Goal: Information Seeking & Learning: Find specific fact

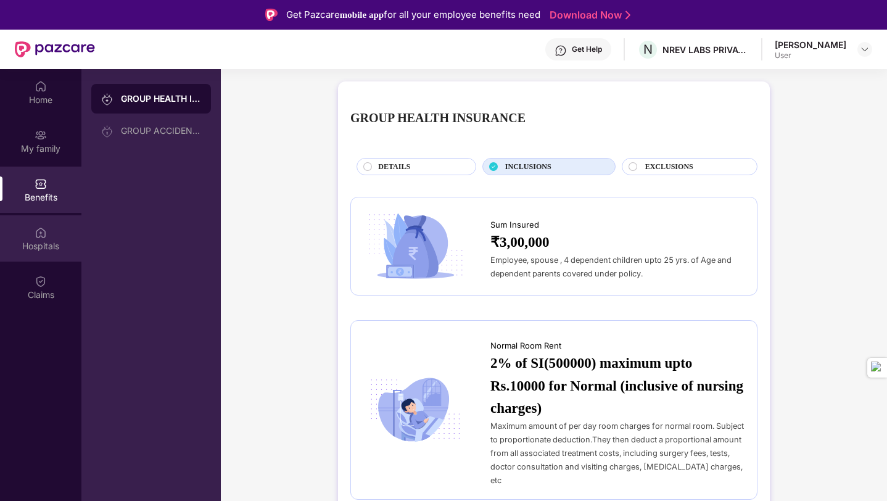
click at [41, 257] on div "Hospitals" at bounding box center [40, 238] width 81 height 46
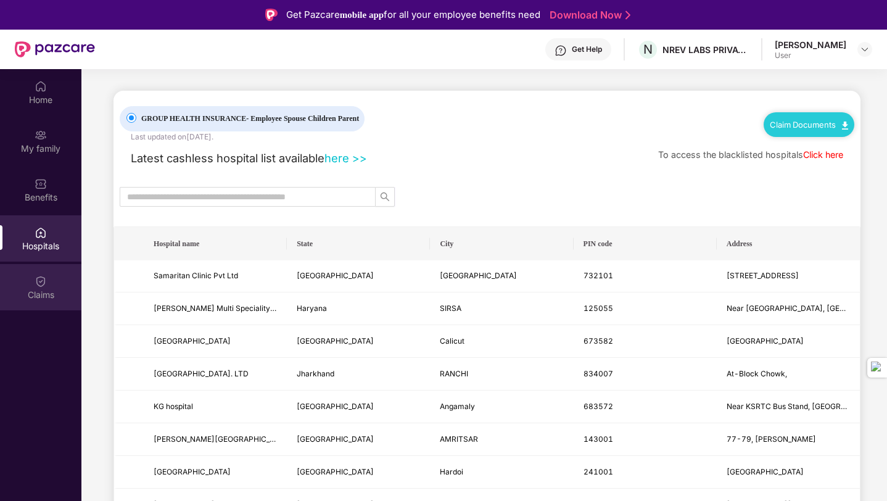
click at [46, 290] on div "Claims" at bounding box center [40, 295] width 81 height 12
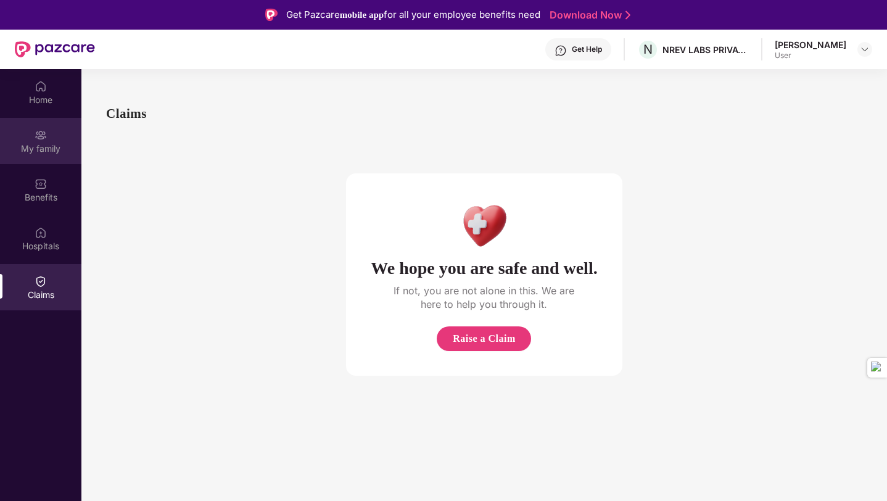
click at [46, 133] on img at bounding box center [41, 135] width 12 height 12
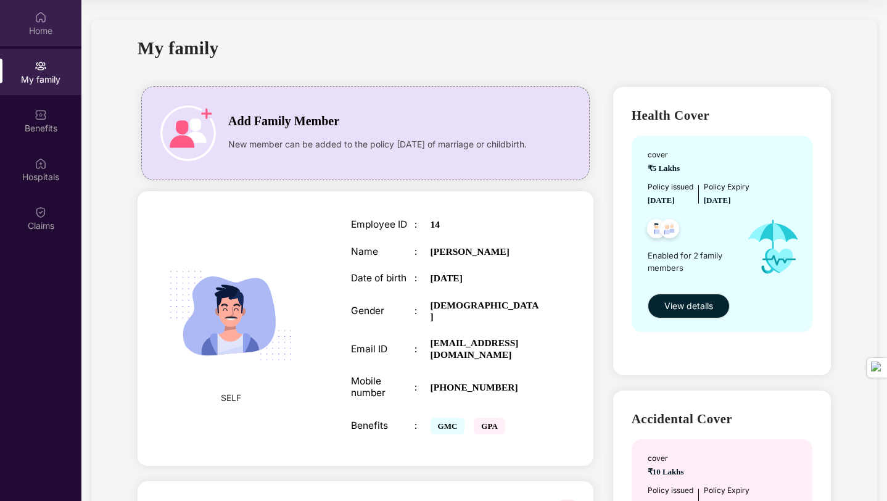
click at [31, 13] on div "Home" at bounding box center [40, 23] width 81 height 46
click at [48, 33] on div "Home" at bounding box center [40, 31] width 81 height 12
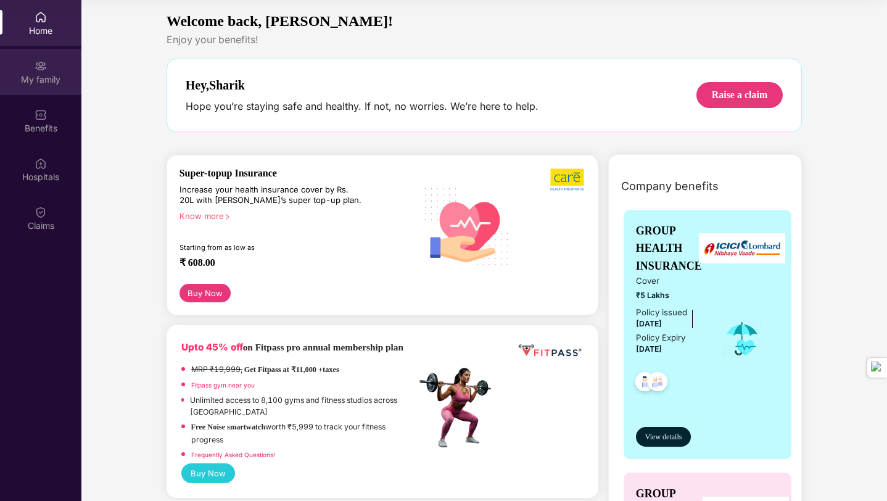
click at [42, 78] on div "My family" at bounding box center [40, 79] width 81 height 12
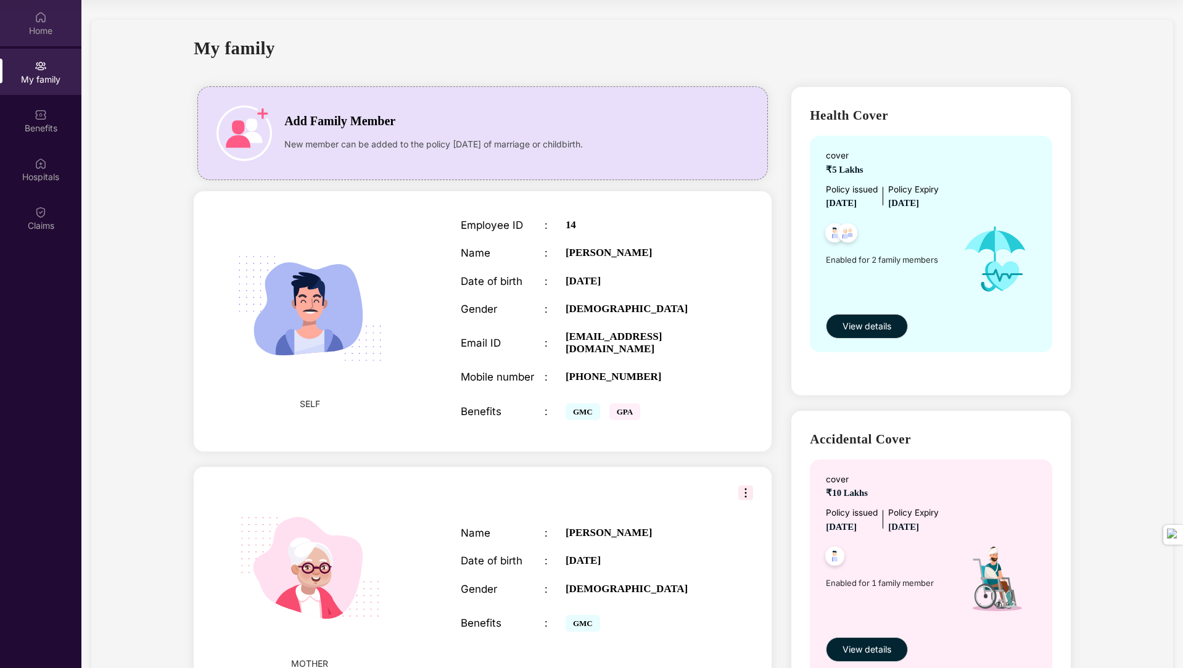
click at [59, 34] on div "Home" at bounding box center [40, 31] width 81 height 12
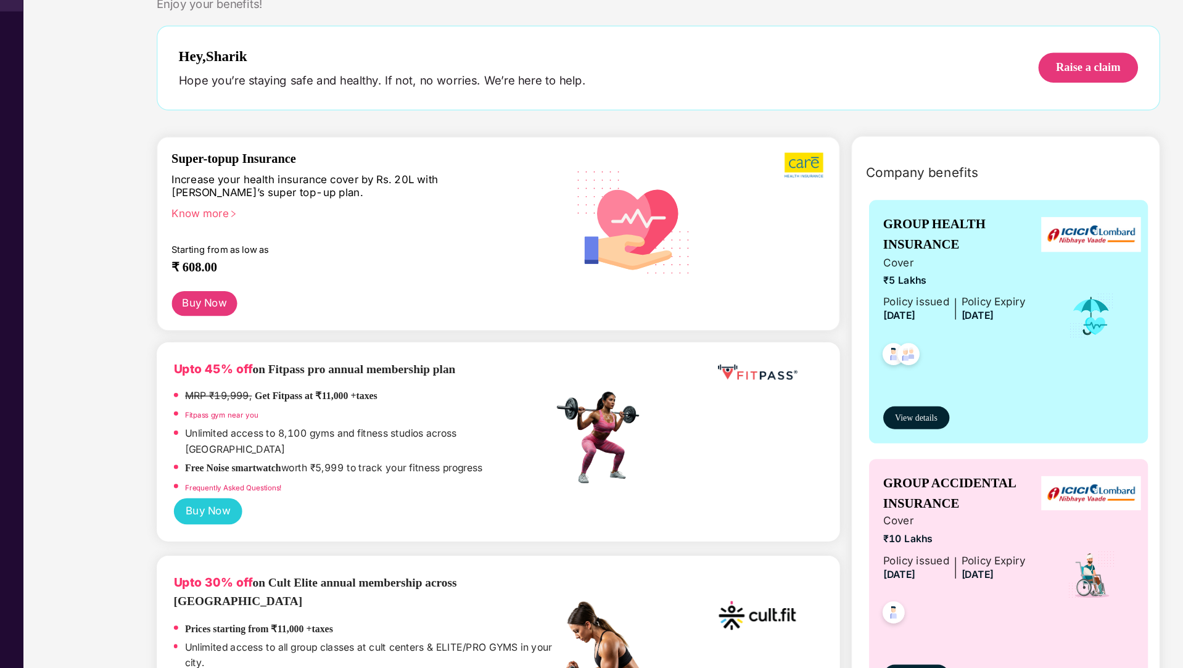
scroll to position [69, 0]
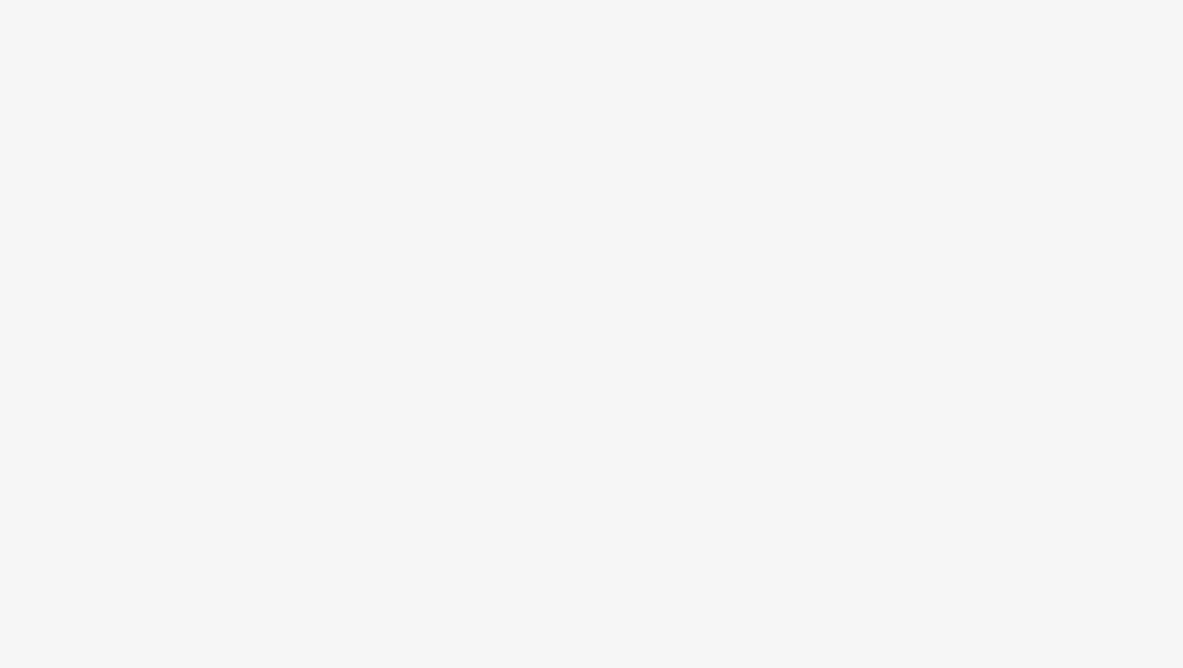
scroll to position [69, 0]
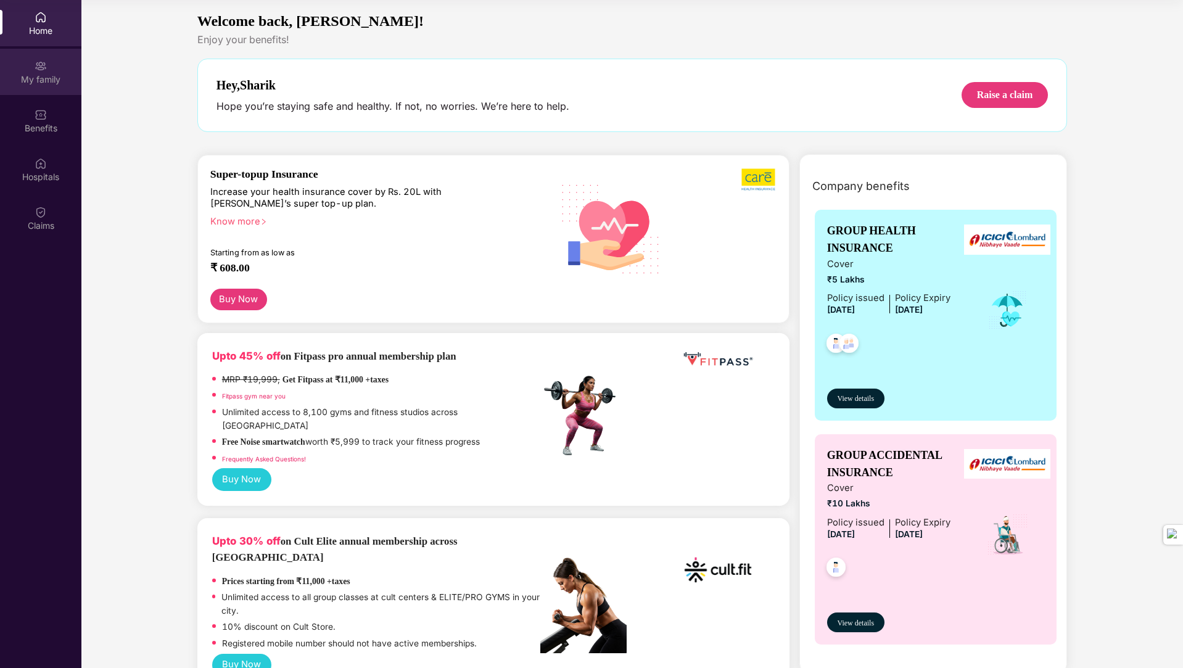
click at [39, 75] on div "My family" at bounding box center [40, 79] width 81 height 12
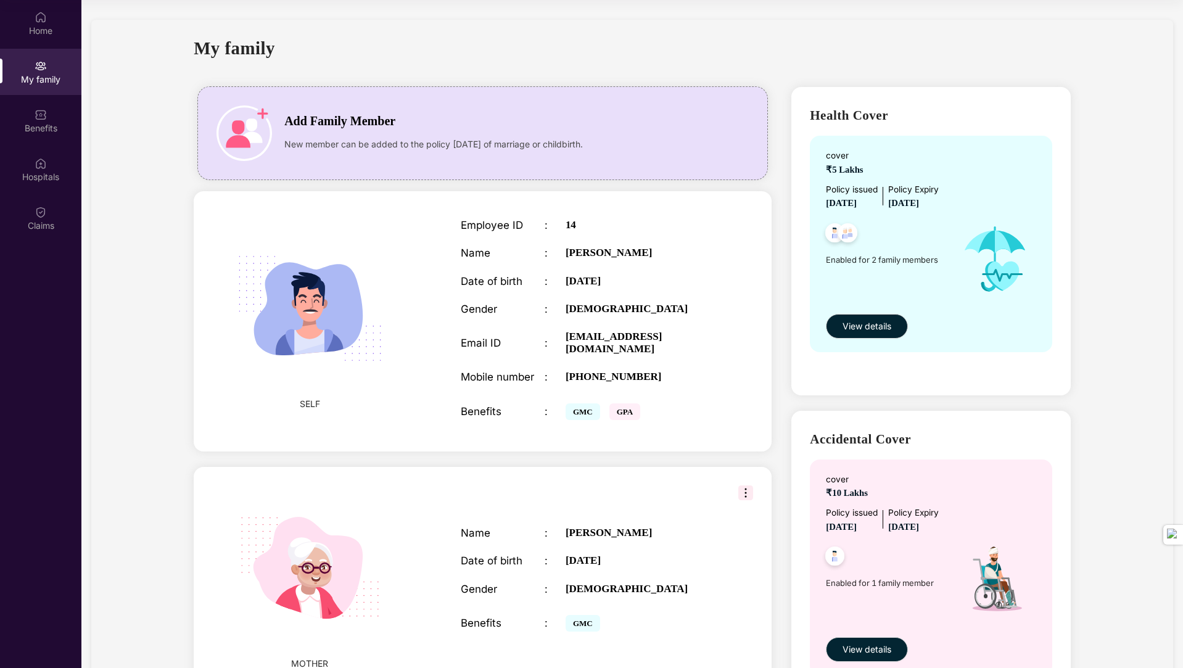
click at [333, 537] on img at bounding box center [310, 568] width 178 height 178
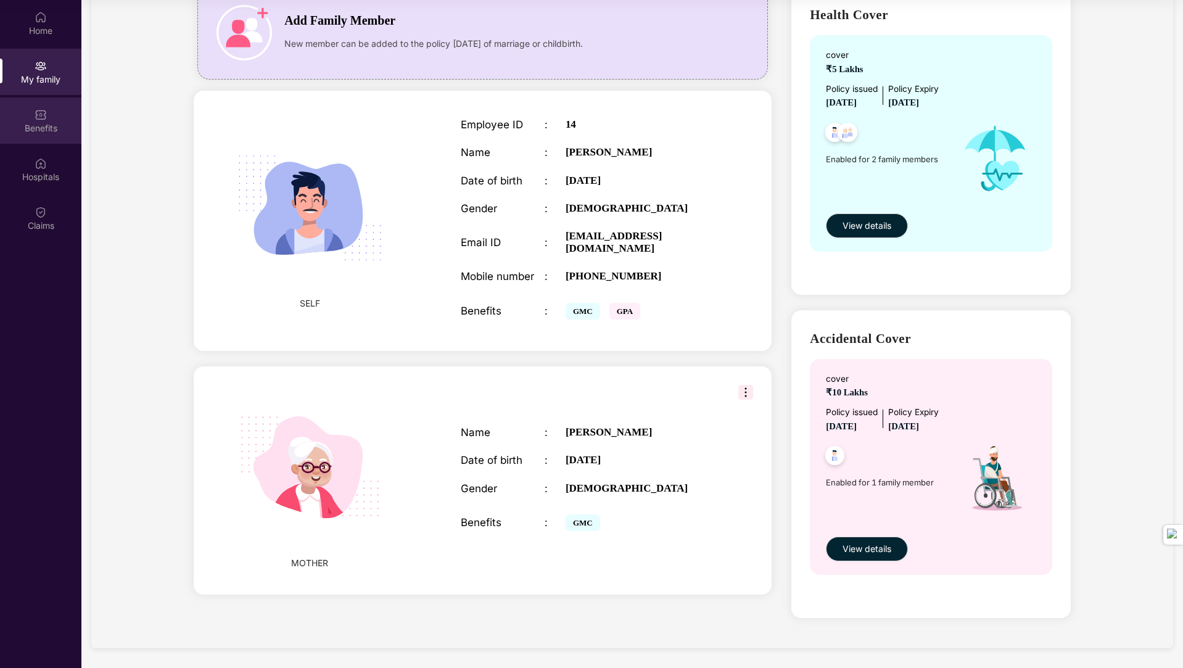
click at [50, 133] on div "Benefits" at bounding box center [40, 128] width 81 height 12
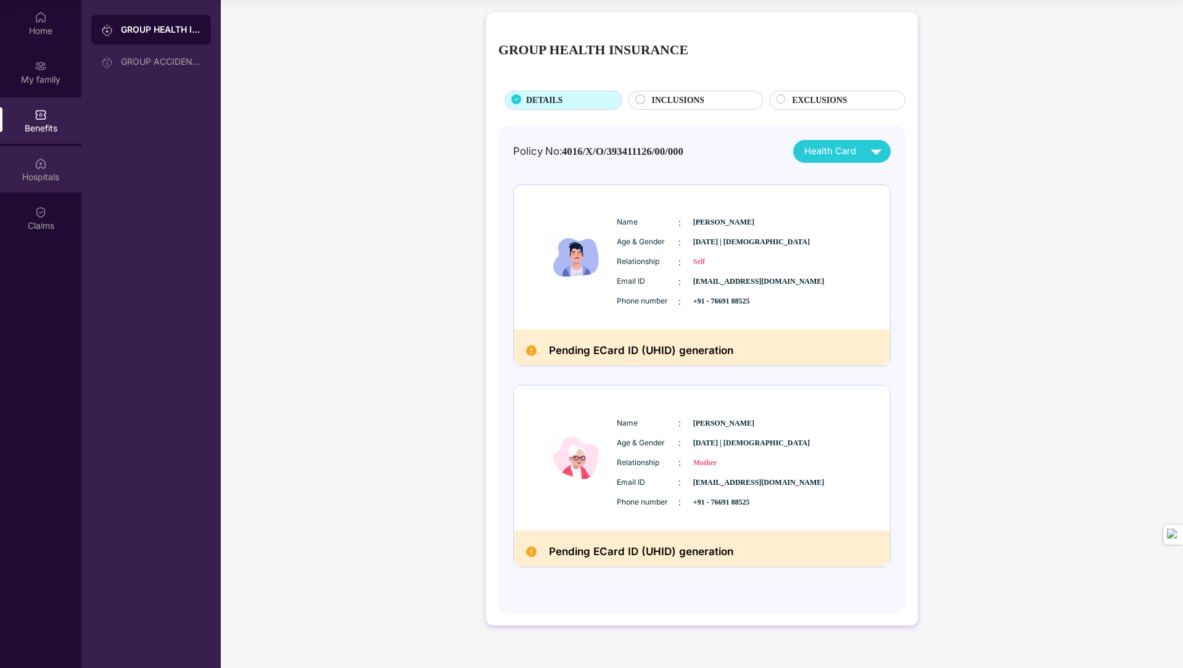
click at [44, 190] on div "Hospitals" at bounding box center [40, 169] width 81 height 46
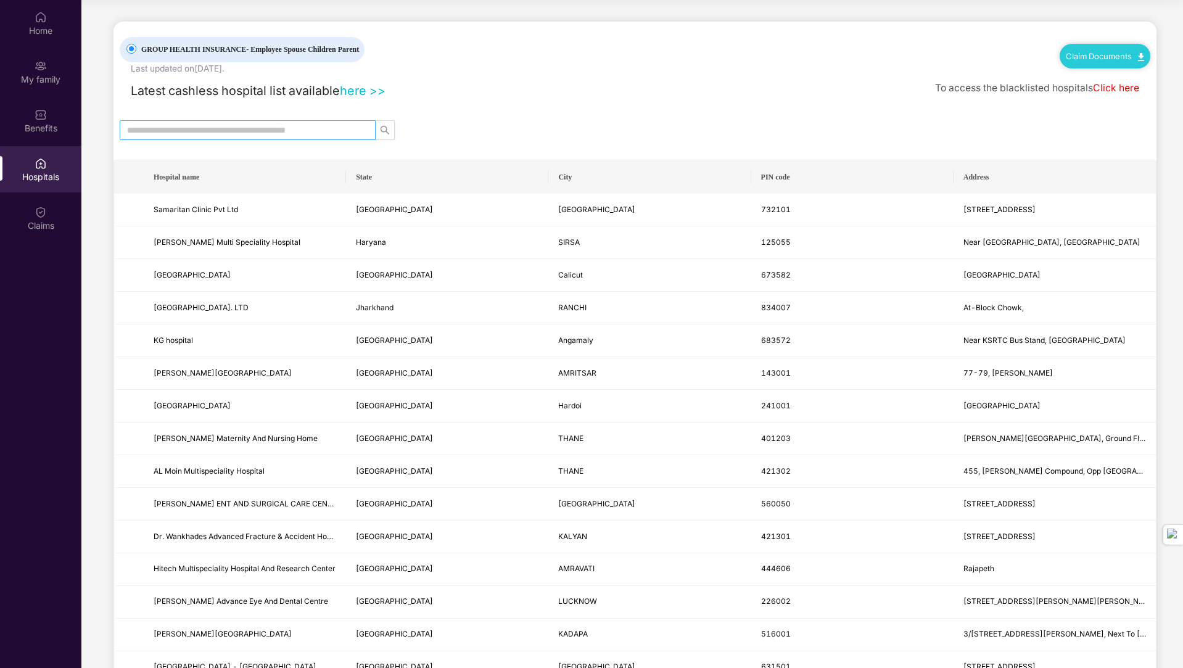
click at [253, 126] on input "text" at bounding box center [242, 130] width 231 height 14
type input "******"
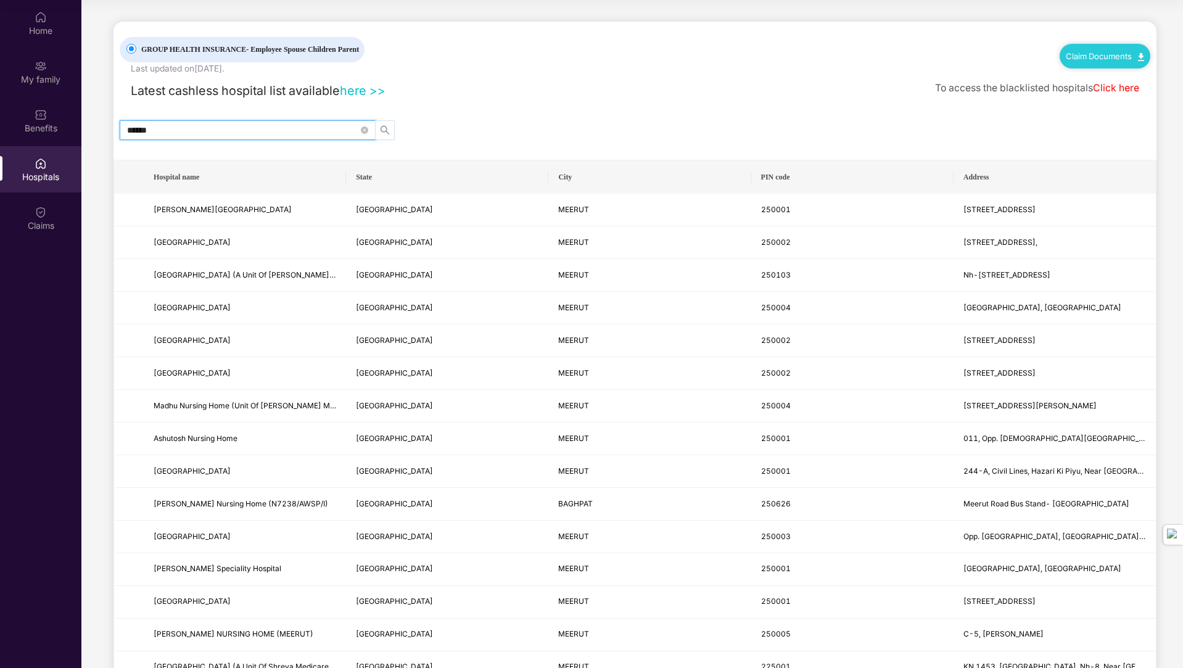
click at [392, 129] on span "search" at bounding box center [385, 130] width 19 height 10
click at [1081, 59] on link "Claim Documents" at bounding box center [1105, 56] width 78 height 10
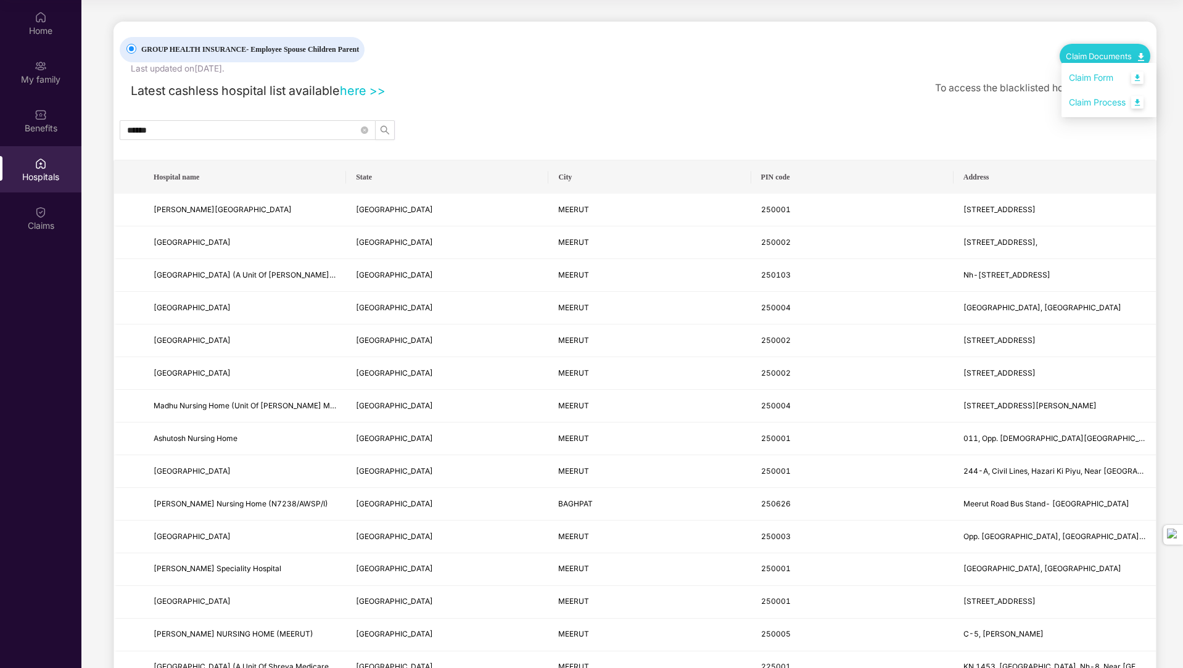
click at [1080, 80] on link "Claim Form" at bounding box center [1109, 78] width 80 height 27
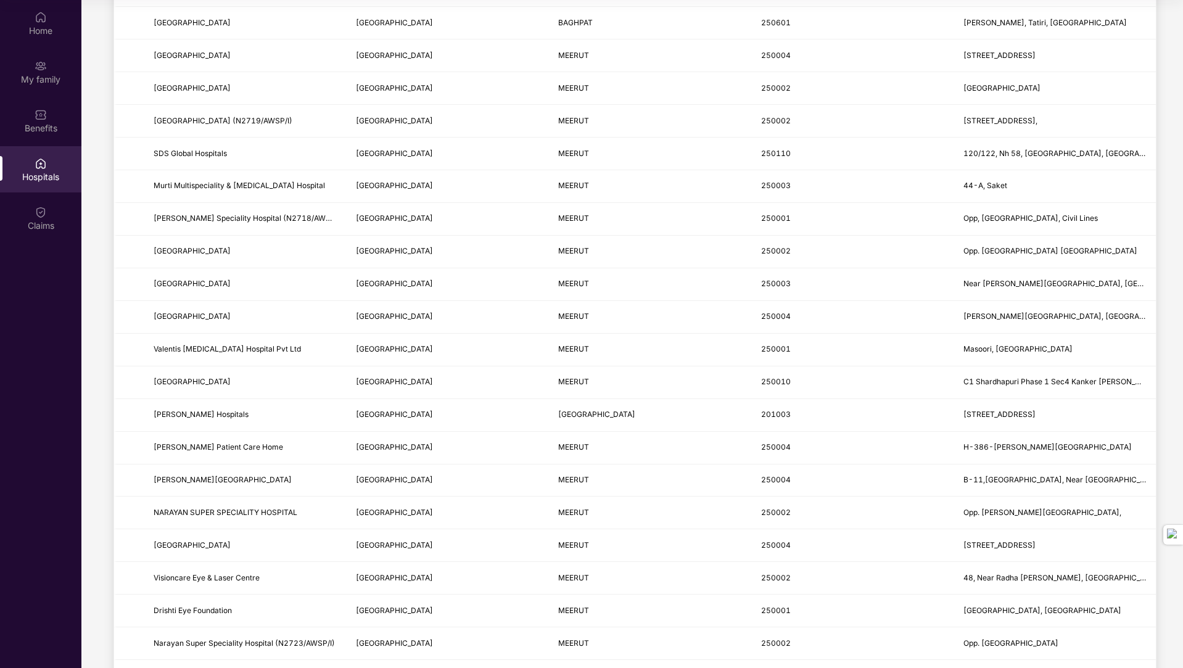
scroll to position [1226, 0]
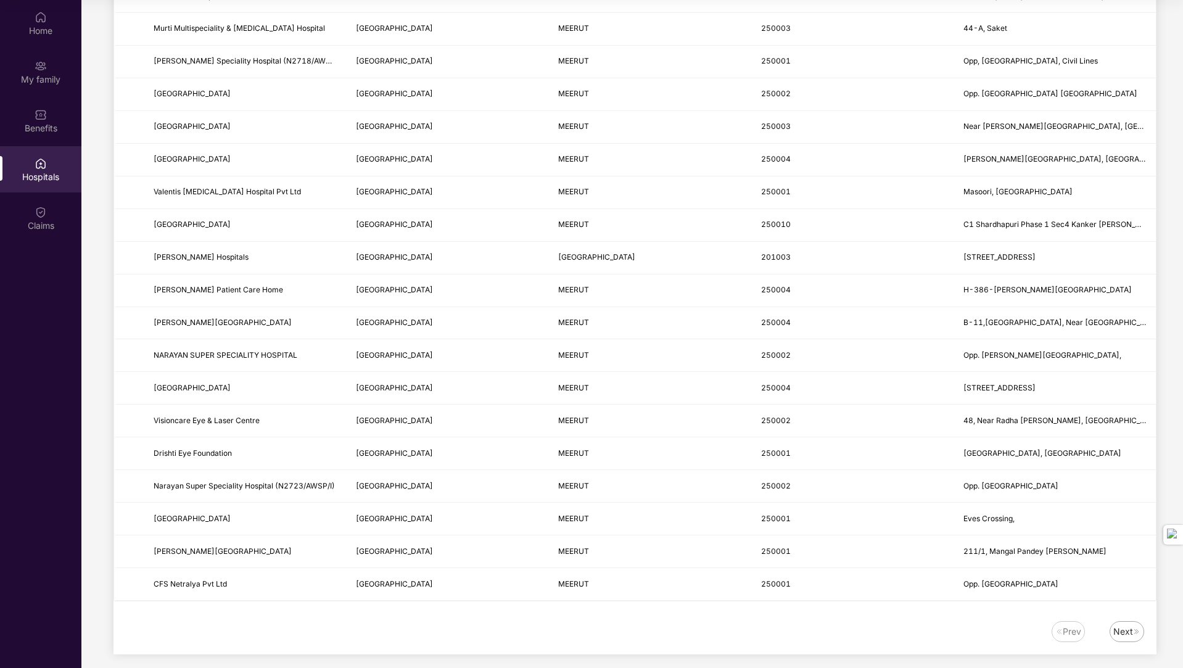
click at [1121, 625] on div "Next" at bounding box center [1123, 632] width 20 height 14
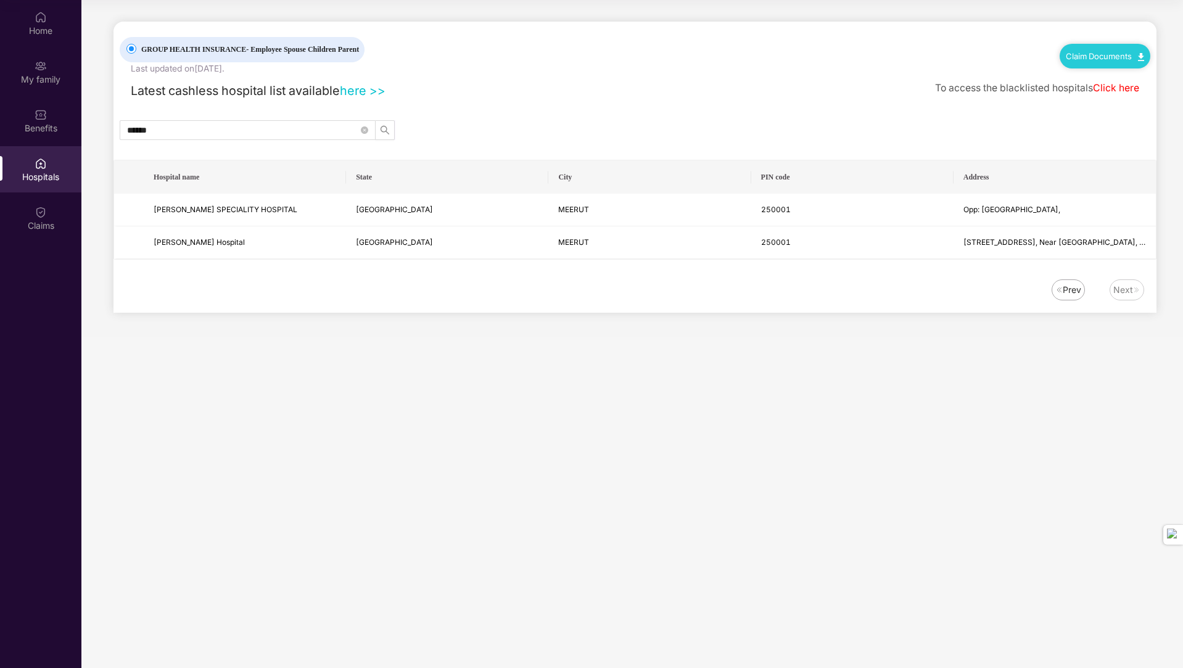
scroll to position [0, 0]
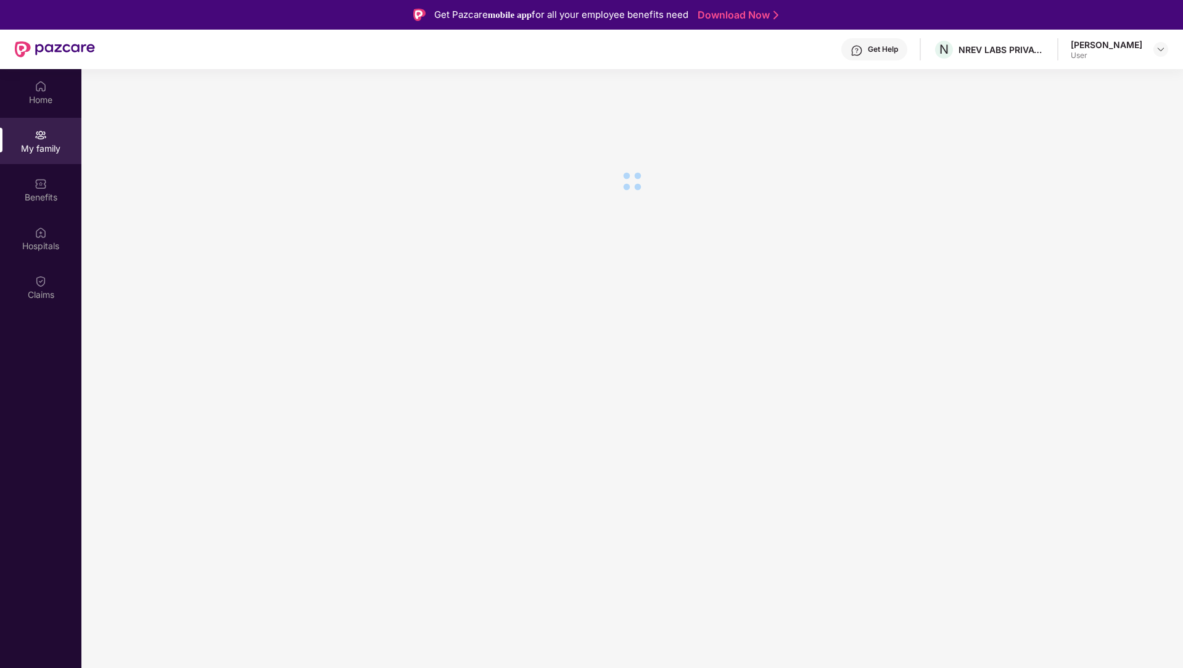
scroll to position [69, 0]
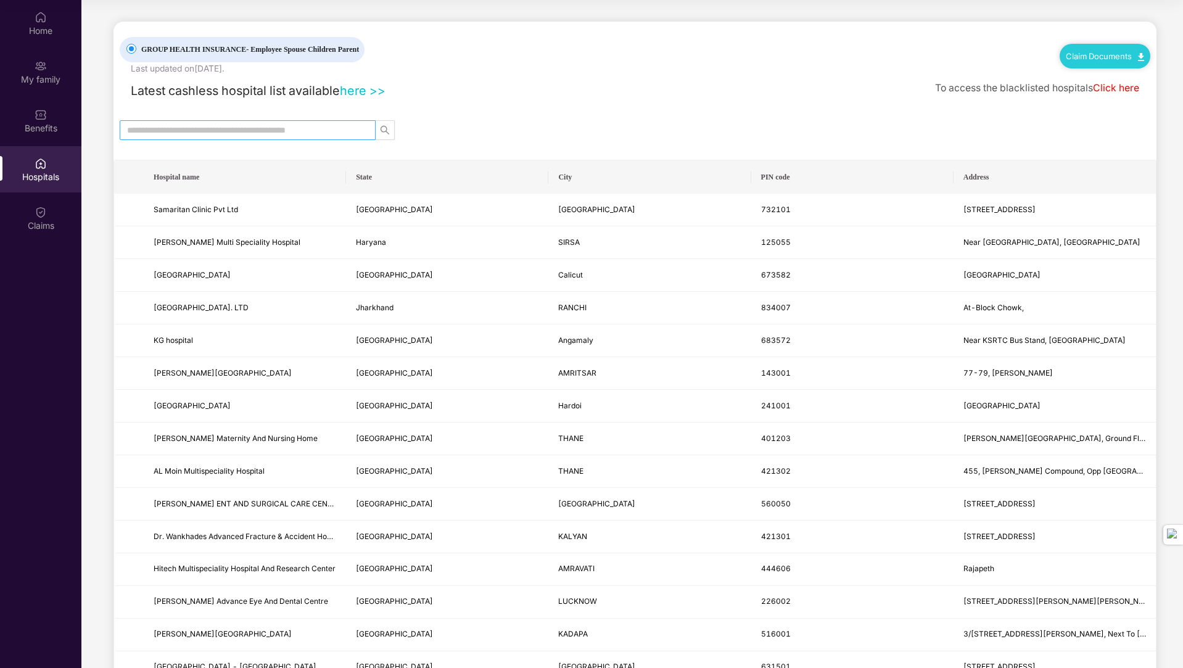
click at [298, 121] on span at bounding box center [248, 130] width 256 height 20
type input "******"
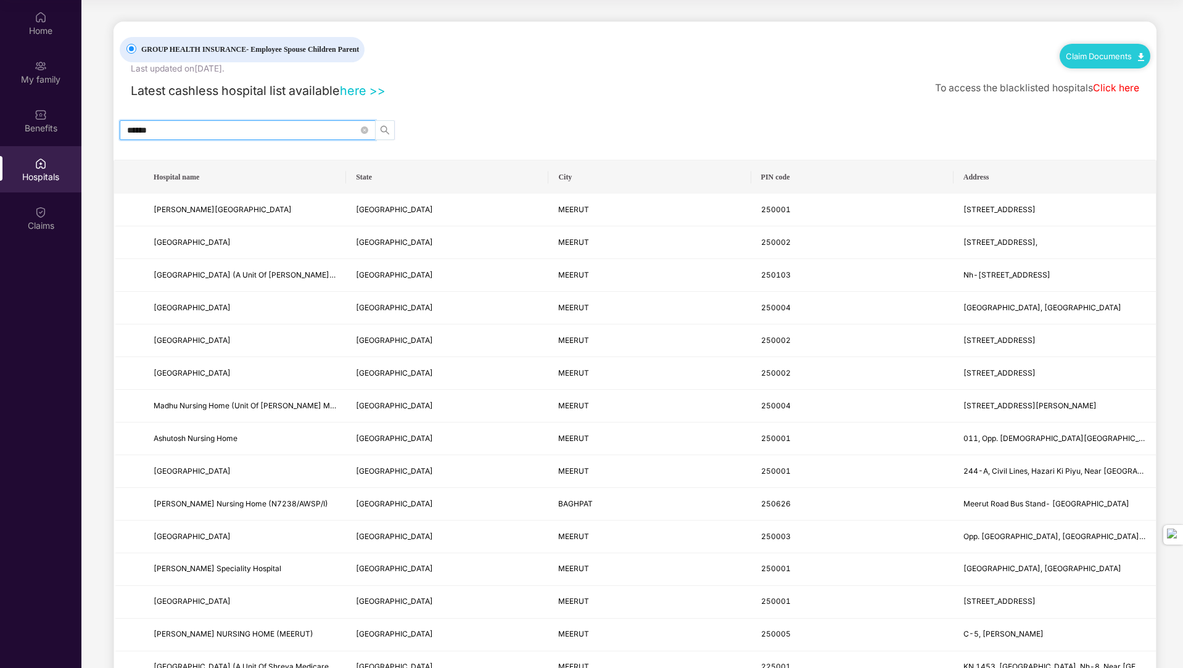
click at [384, 134] on button "button" at bounding box center [385, 130] width 20 height 20
click at [363, 86] on link "here >>" at bounding box center [363, 90] width 46 height 15
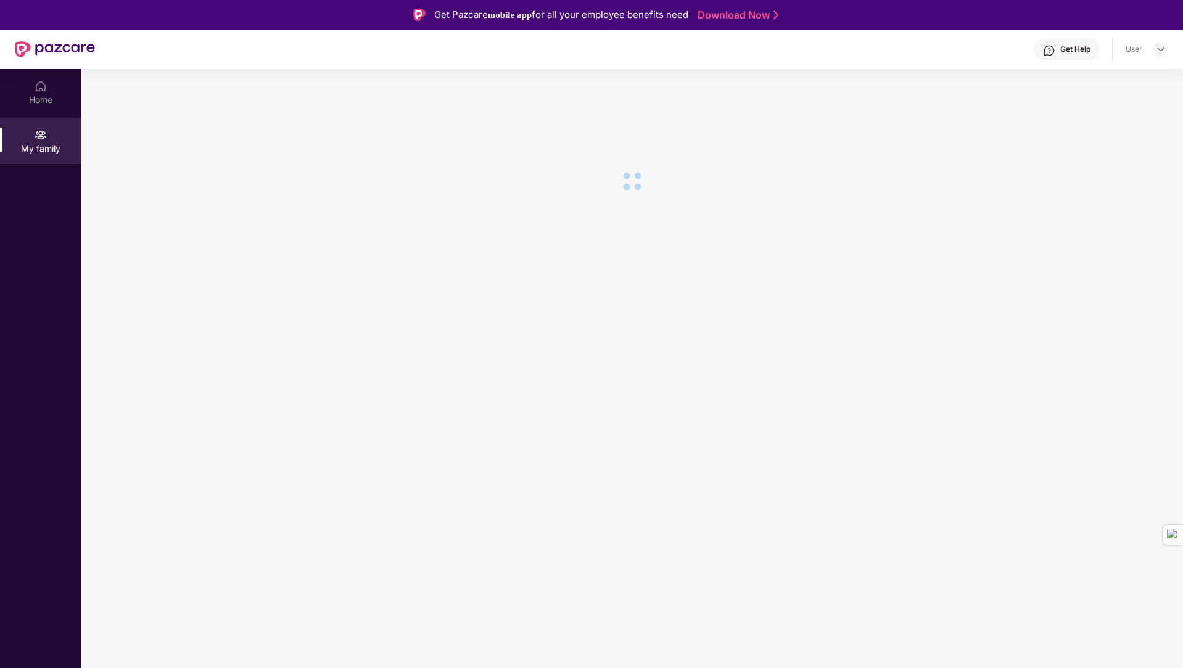
scroll to position [15, 0]
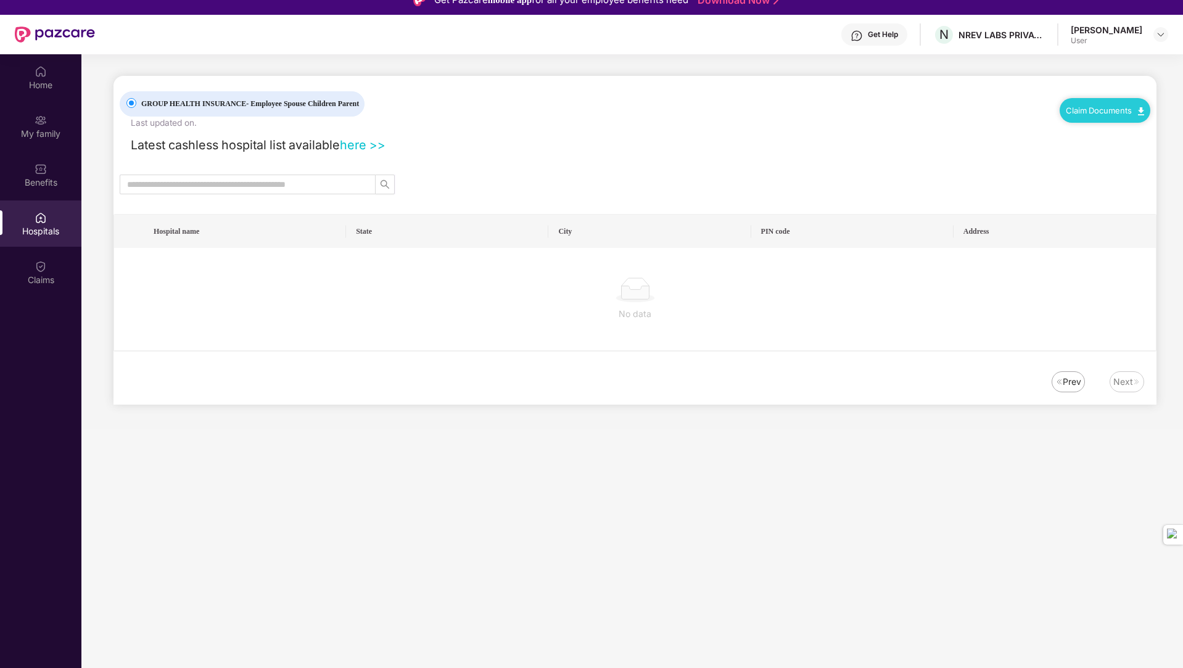
scroll to position [69, 0]
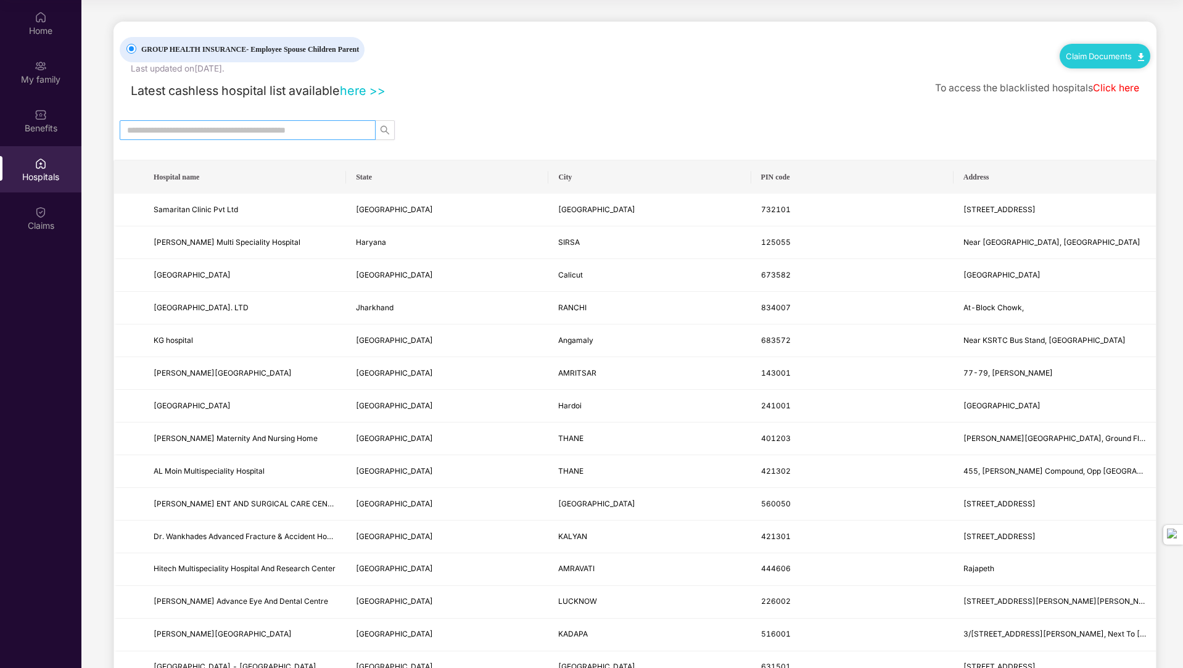
click at [237, 130] on input "text" at bounding box center [242, 130] width 231 height 14
type input "******"
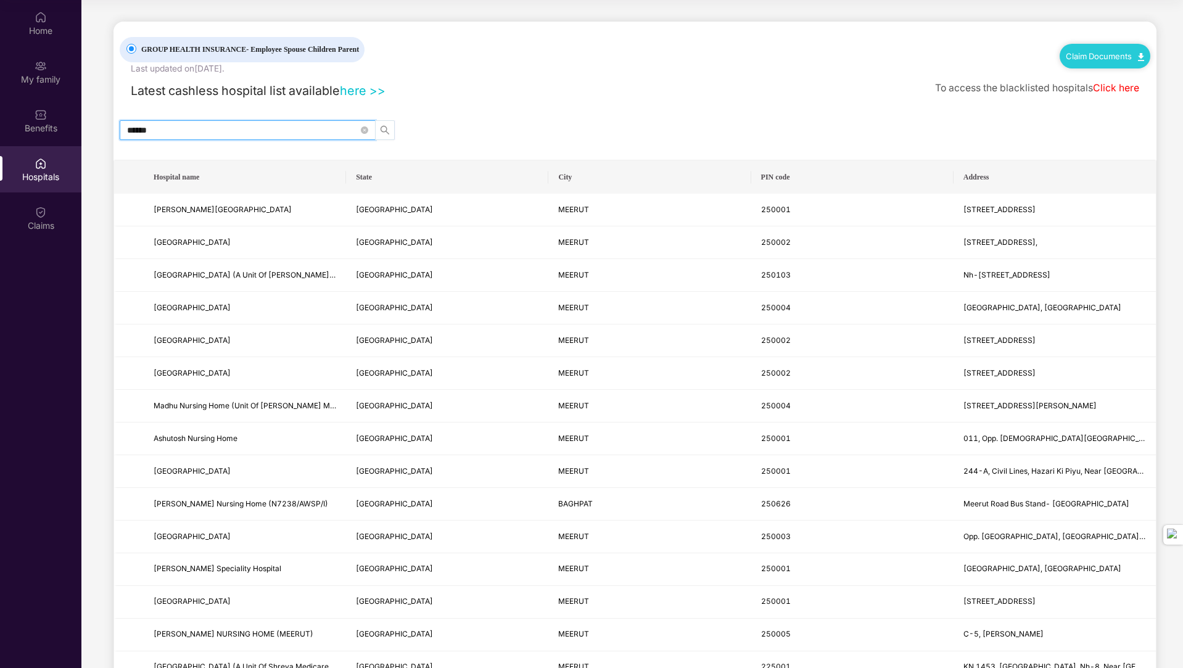
click at [383, 125] on icon "search" at bounding box center [385, 130] width 10 height 10
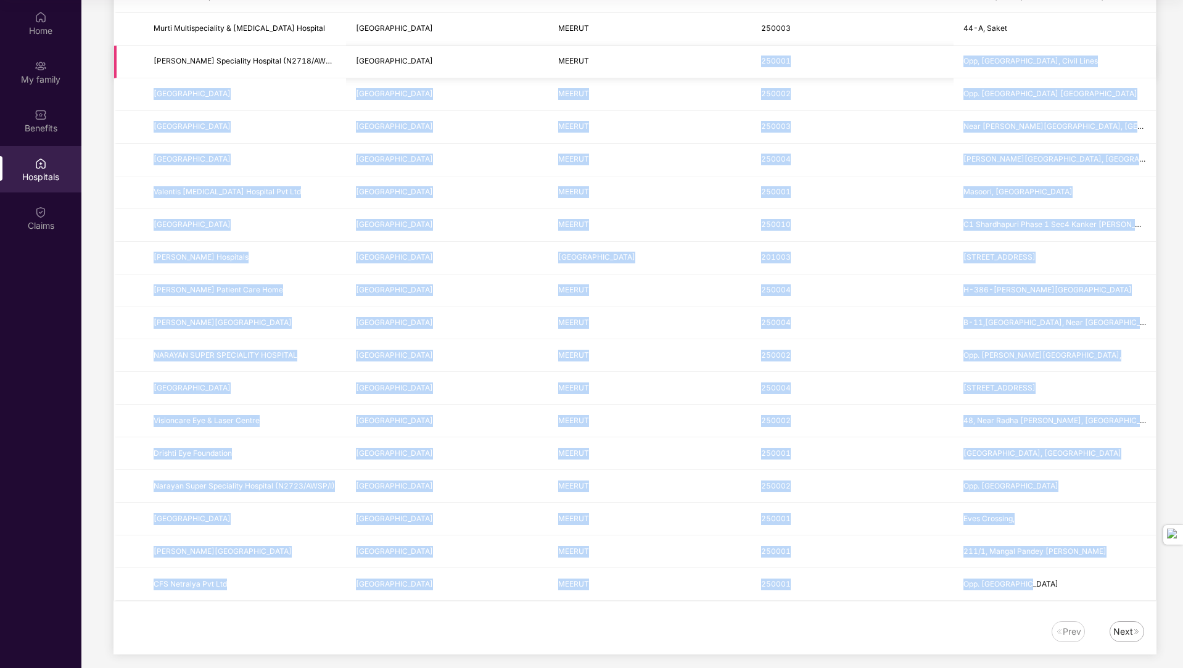
drag, startPoint x: 1040, startPoint y: 582, endPoint x: 580, endPoint y: 60, distance: 694.7
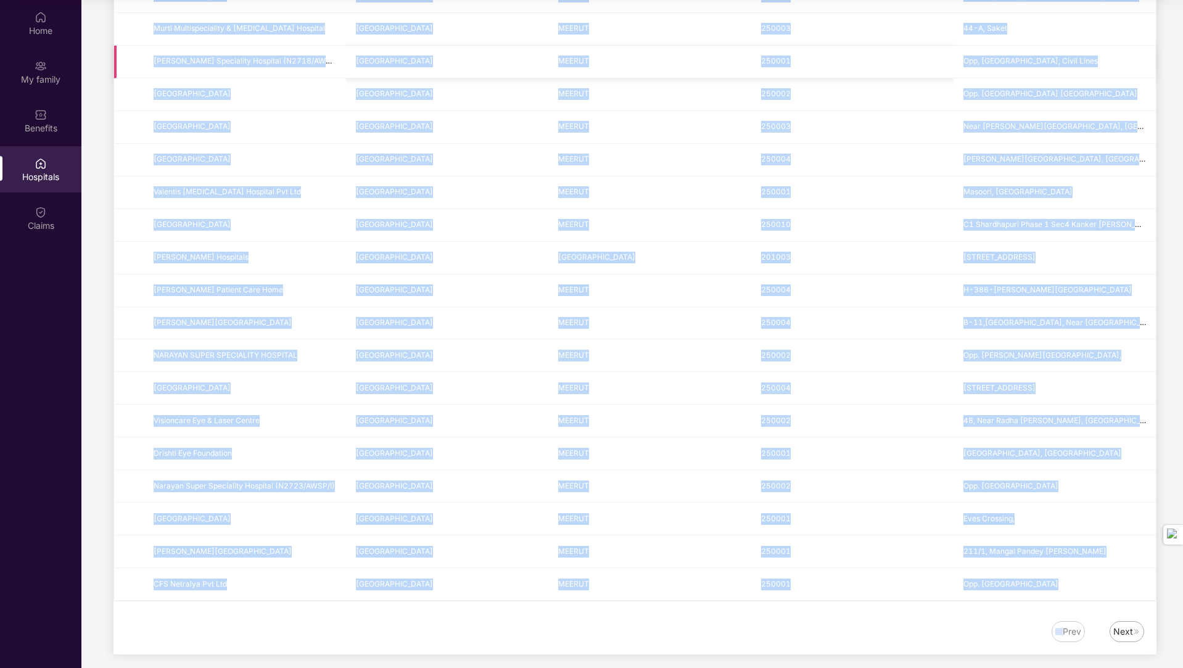
drag, startPoint x: 142, startPoint y: 160, endPoint x: 615, endPoint y: 667, distance: 694.2
click at [615, 667] on div "Home My family Benefits Hospitals Claims GROUP HEALTH INSURANCE - Employee Spou…" at bounding box center [591, 334] width 1183 height 668
copy table "Hospital name State City PIN code Address Shubham Hospital & Child Care Center …"
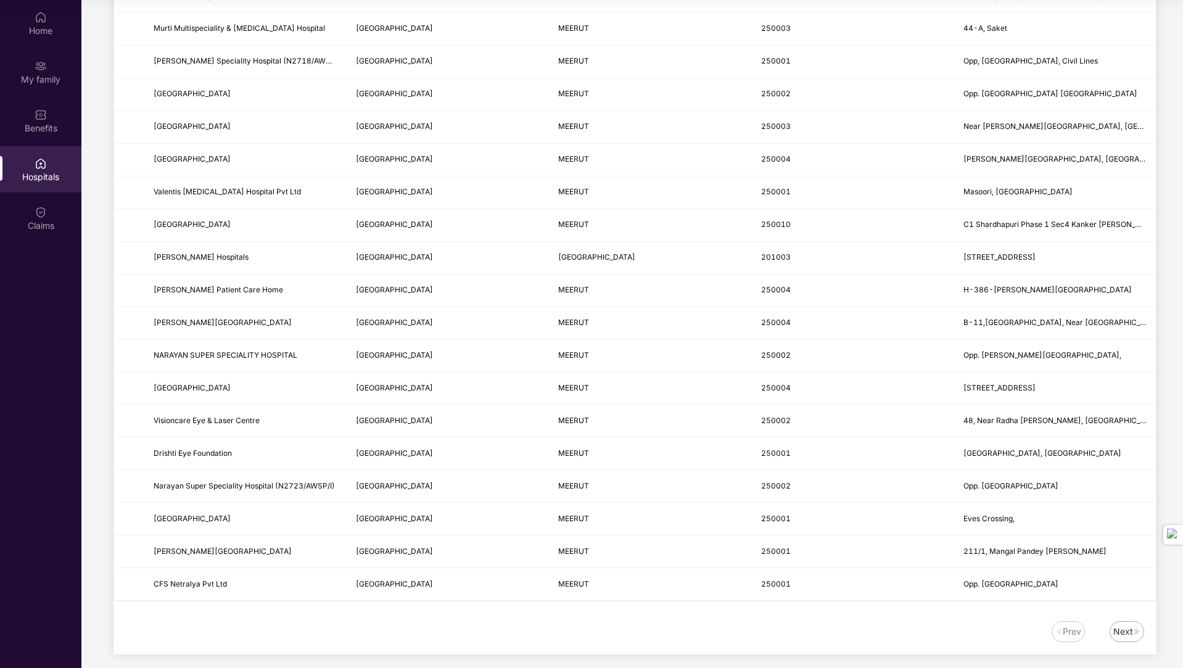
click at [1126, 625] on div "Next" at bounding box center [1123, 632] width 20 height 14
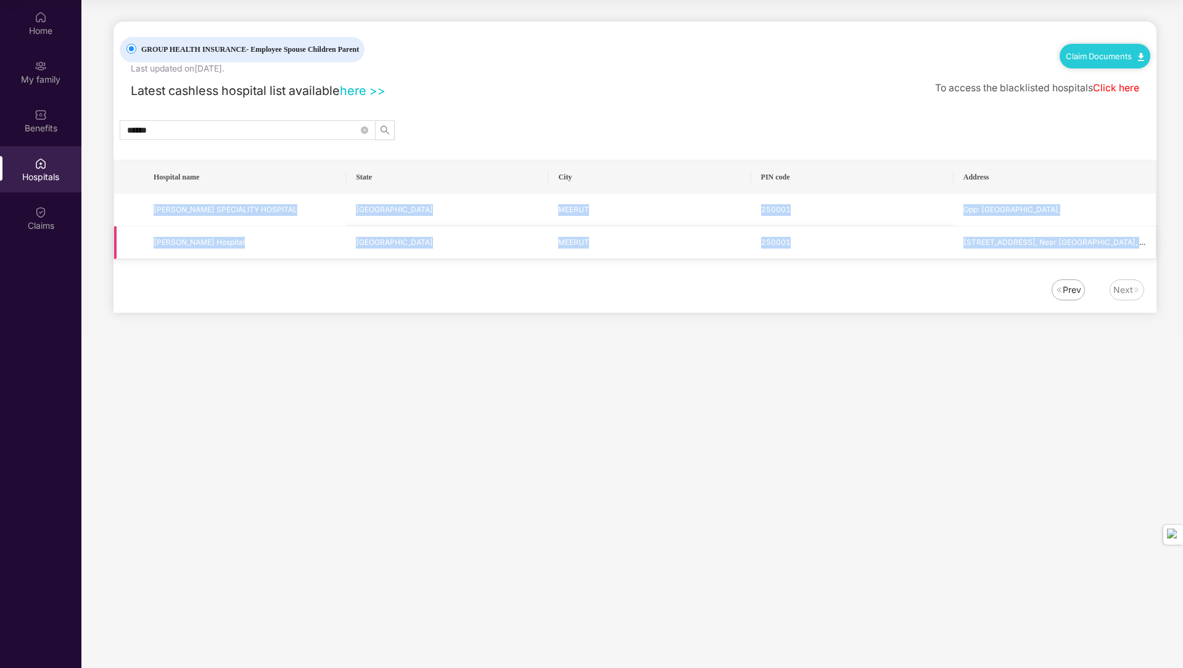
drag, startPoint x: 152, startPoint y: 205, endPoint x: 1110, endPoint y: 257, distance: 959.1
click at [1110, 257] on tbody "JASWANT RAI SPECIALITY HOSPITAL Uttar Pradesh MEERUT 250001 Opp: Sports Stadium…" at bounding box center [635, 226] width 1042 height 65
copy tbody "JASWANT RAI SPECIALITY HOSPITAL Uttar Pradesh MEERUT 250001 Opp: Sports Stadium…"
